Goal: Task Accomplishment & Management: Manage account settings

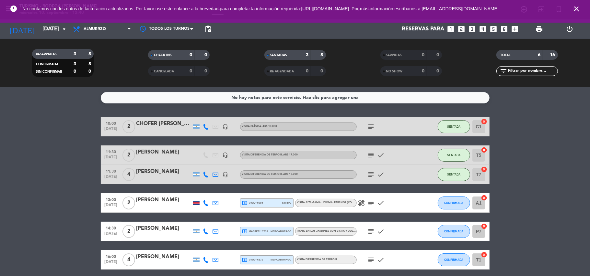
click at [374, 232] on icon "subject" at bounding box center [371, 232] width 8 height 8
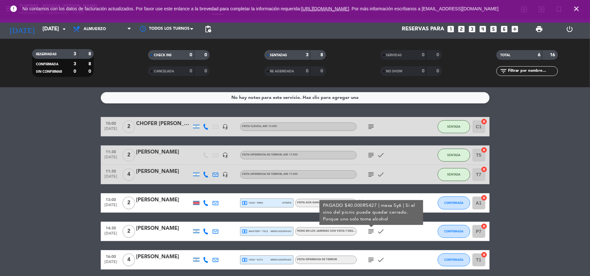
click at [529, 188] on bookings-row "10:00 [DATE] 2 CHOFER [PERSON_NAME] headset_mic VISITA CLÁSICA , ARS 13.000 sub…" at bounding box center [295, 193] width 590 height 153
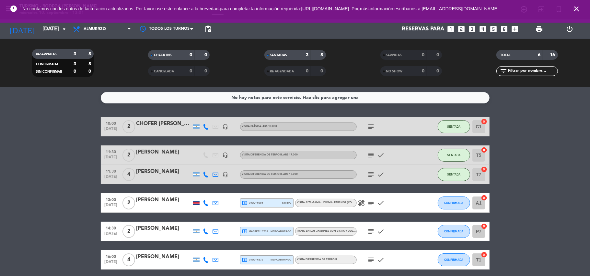
click at [268, 200] on div "local_atm visa * 5984 stripe" at bounding box center [267, 203] width 50 height 8
click at [446, 205] on span "CONFIRMADA" at bounding box center [453, 203] width 19 height 4
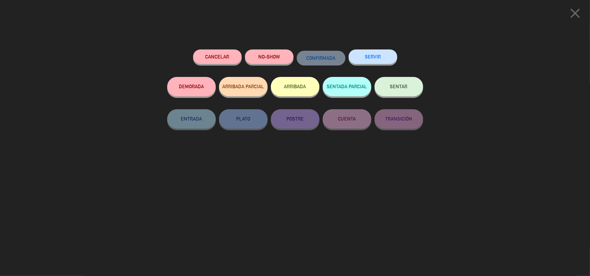
drag, startPoint x: 400, startPoint y: 85, endPoint x: 394, endPoint y: 95, distance: 11.3
click at [398, 92] on button "SENTAR" at bounding box center [398, 86] width 49 height 19
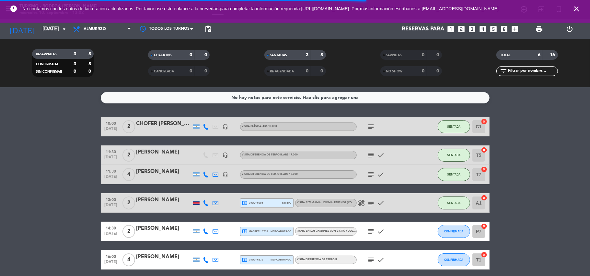
click at [360, 201] on icon "healing" at bounding box center [361, 203] width 8 height 8
click at [269, 203] on div "local_atm visa * 5984 stripe" at bounding box center [267, 203] width 50 height 8
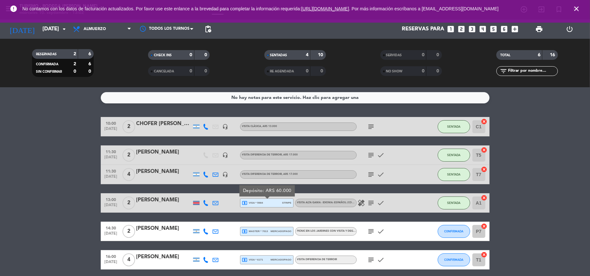
click at [371, 205] on icon "subject" at bounding box center [371, 203] width 8 height 8
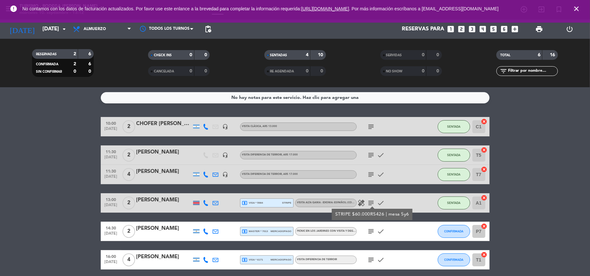
click at [61, 137] on bookings-row "10:00 [DATE] 2 CHOFER [PERSON_NAME] headset_mic VISITA CLÁSICA , ARS 13.000 sub…" at bounding box center [295, 193] width 590 height 153
